Goal: Task Accomplishment & Management: Manage account settings

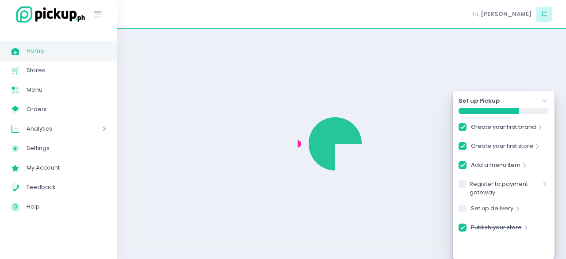
checkbox input "true"
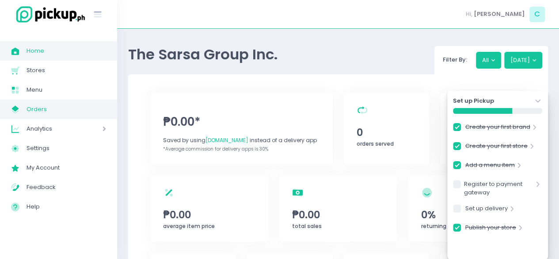
click at [47, 109] on span "Orders" at bounding box center [67, 108] width 80 height 11
checkbox input "true"
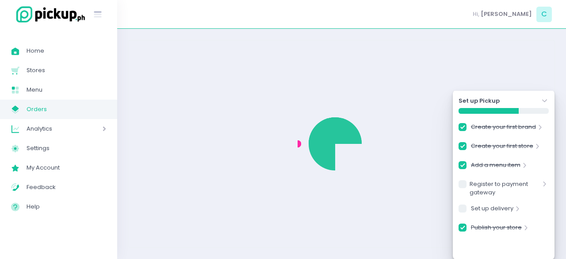
checkbox input "true"
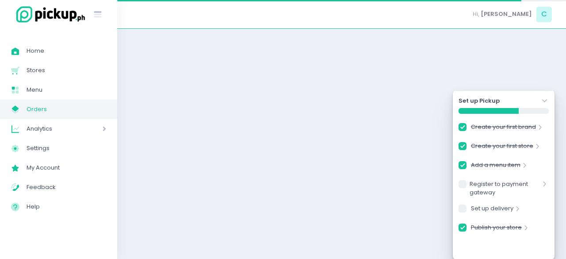
checkbox input "true"
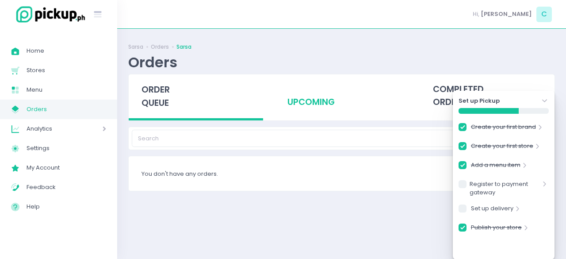
click at [301, 116] on div "upcoming" at bounding box center [341, 95] width 134 height 43
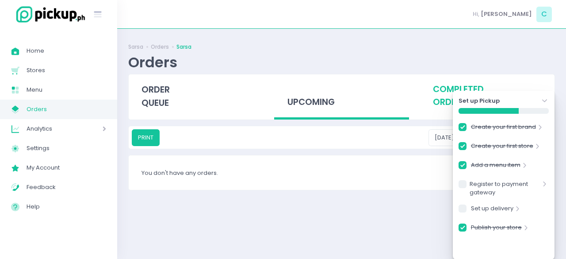
click at [452, 92] on div "completed orders" at bounding box center [487, 95] width 134 height 43
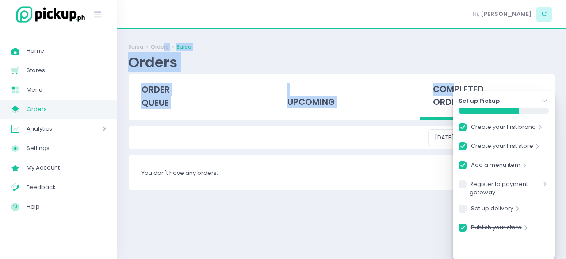
drag, startPoint x: 452, startPoint y: 92, endPoint x: 156, endPoint y: -35, distance: 322.0
click at [156, 0] on html "Stockholm-icons / General / User Created with Sketch. Stockholm-icons / Text / …" at bounding box center [283, 129] width 566 height 259
